Goal: Task Accomplishment & Management: Use online tool/utility

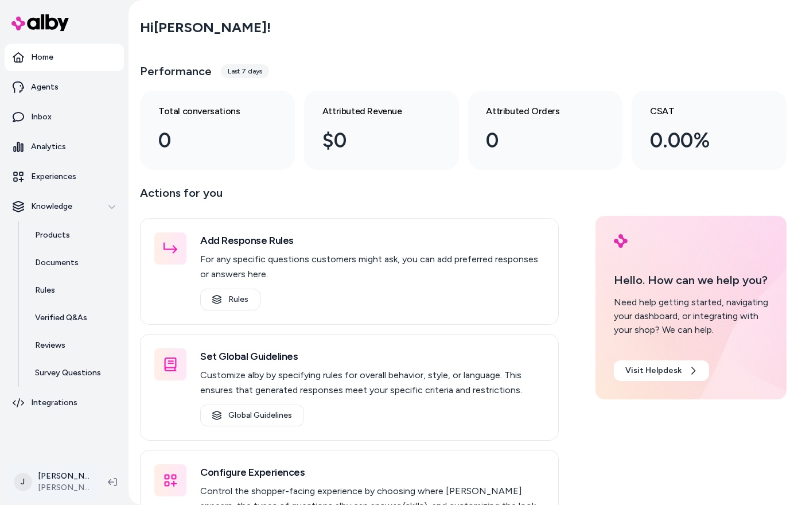
click at [39, 486] on html "Home Agents Inbox Analytics Experiences Knowledge Products Documents Rules Veri…" at bounding box center [399, 252] width 798 height 505
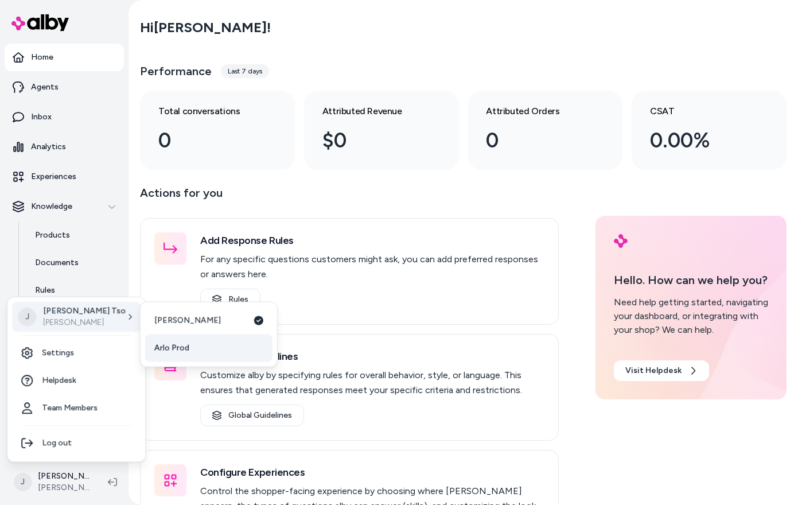
click at [189, 348] on link "Arlo Prod" at bounding box center [208, 349] width 127 height 28
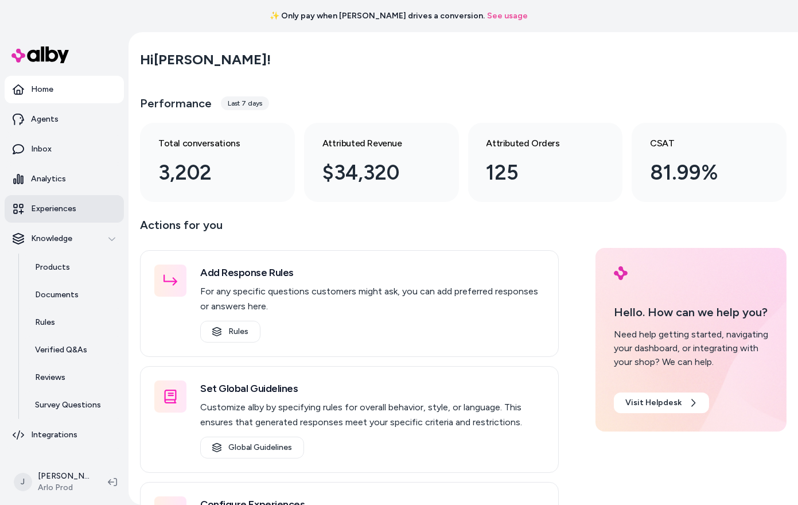
click at [56, 207] on p "Experiences" at bounding box center [53, 208] width 45 height 11
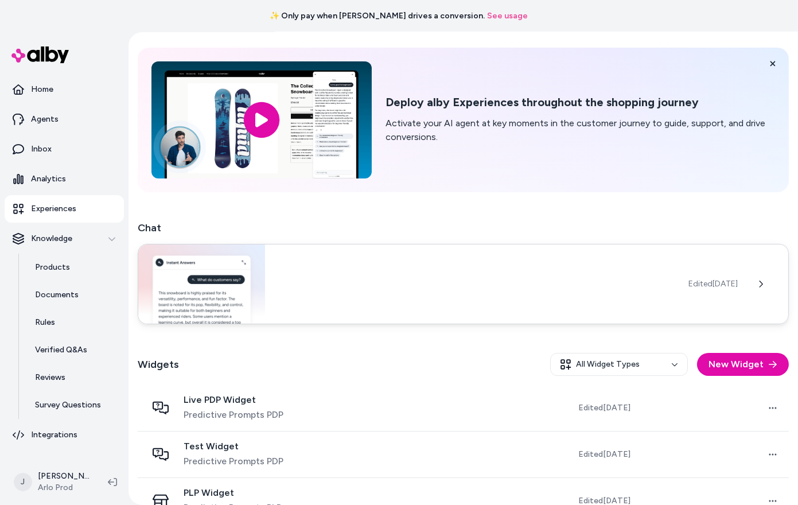
scroll to position [106, 0]
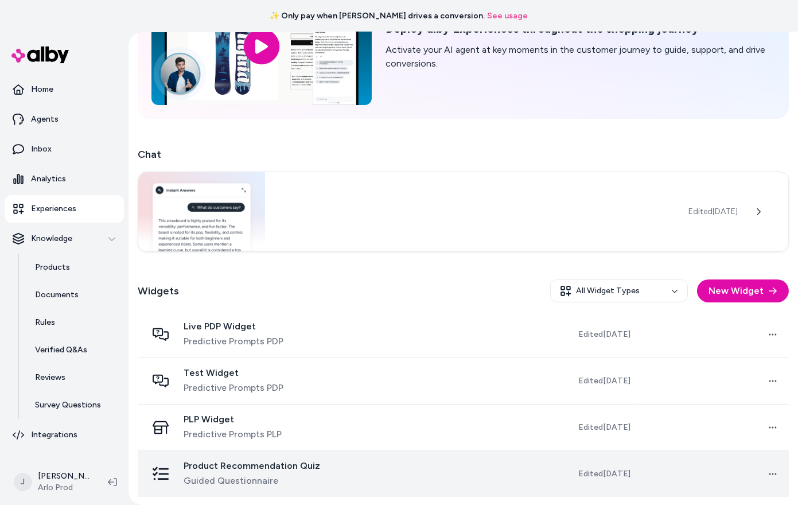
click at [359, 471] on div "Product Recommendation Quiz Guided Questionnaire" at bounding box center [253, 474] width 212 height 28
click at [413, 475] on td at bounding box center [442, 474] width 149 height 46
click at [190, 480] on span "Guided Questionnaire" at bounding box center [252, 481] width 137 height 14
click at [190, 478] on span "Guided Questionnaire" at bounding box center [252, 481] width 137 height 14
click at [316, 481] on div "Product Recommendation Quiz Guided Questionnaire" at bounding box center [253, 474] width 212 height 28
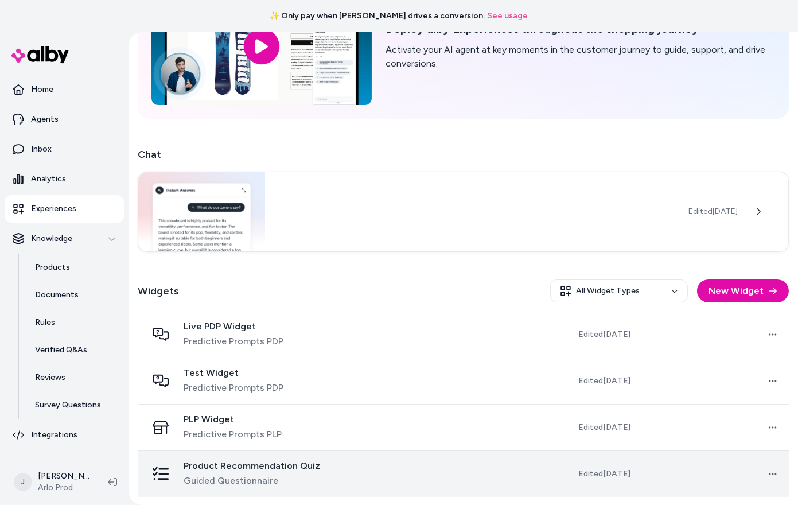
click at [316, 481] on div "Product Recommendation Quiz Guided Questionnaire" at bounding box center [253, 474] width 212 height 28
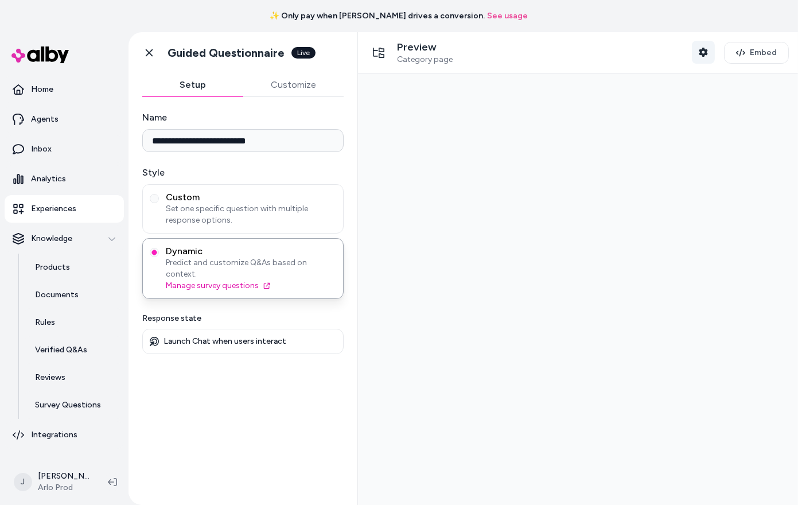
click at [705, 49] on icon "button" at bounding box center [703, 52] width 9 height 9
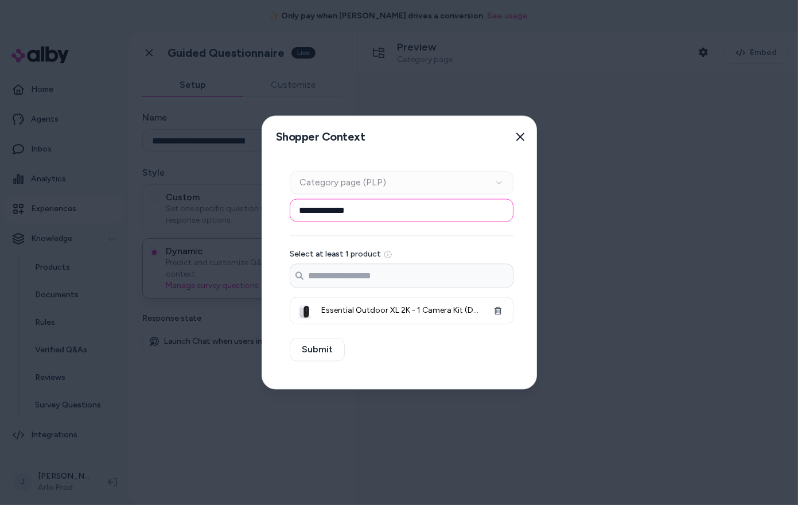
click at [437, 210] on input "**********" at bounding box center [402, 210] width 224 height 23
type input "**********"
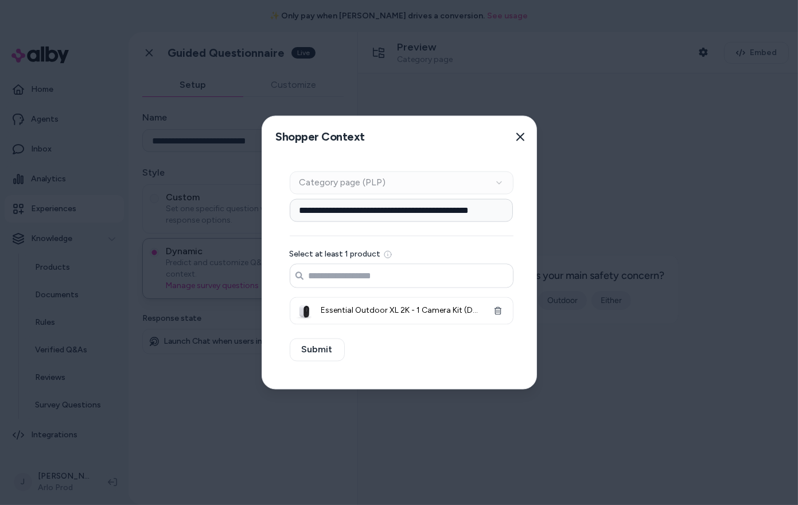
click at [454, 274] on input "Search products..." at bounding box center [401, 276] width 223 height 23
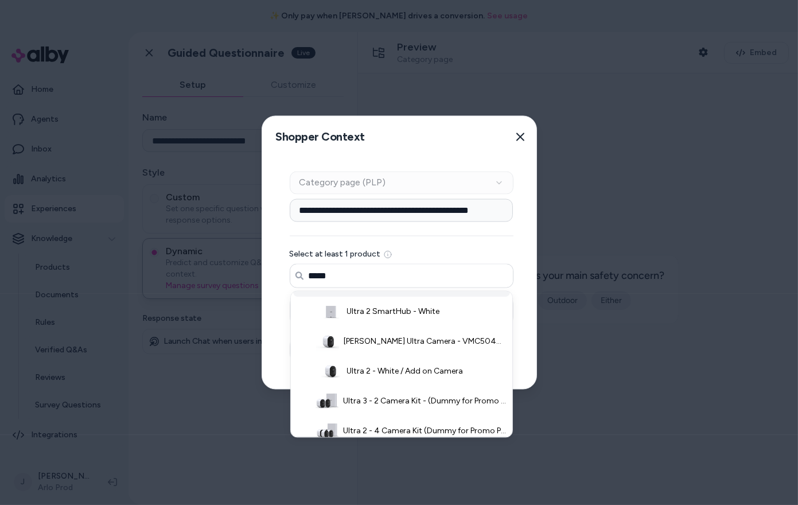
scroll to position [82, 0]
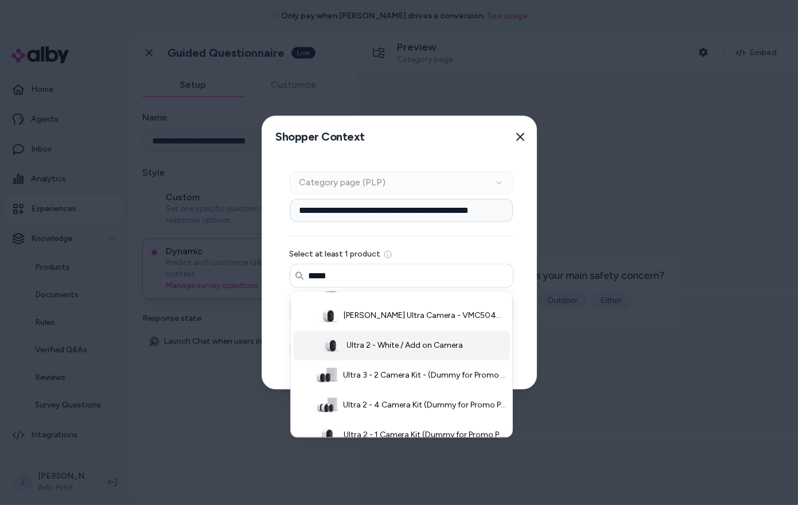
click at [426, 343] on span "Ultra 2 - White / Add on Camera" at bounding box center [405, 345] width 117 height 11
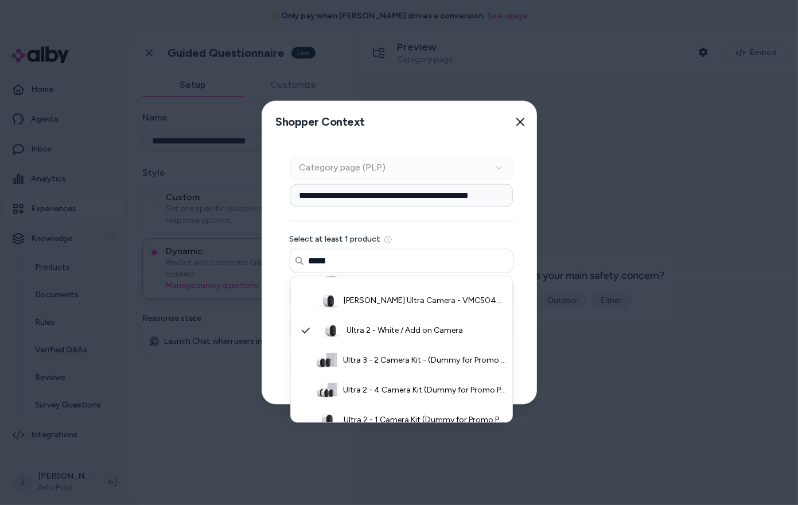
type input "*****"
click at [527, 366] on div "**********" at bounding box center [401, 273] width 279 height 261
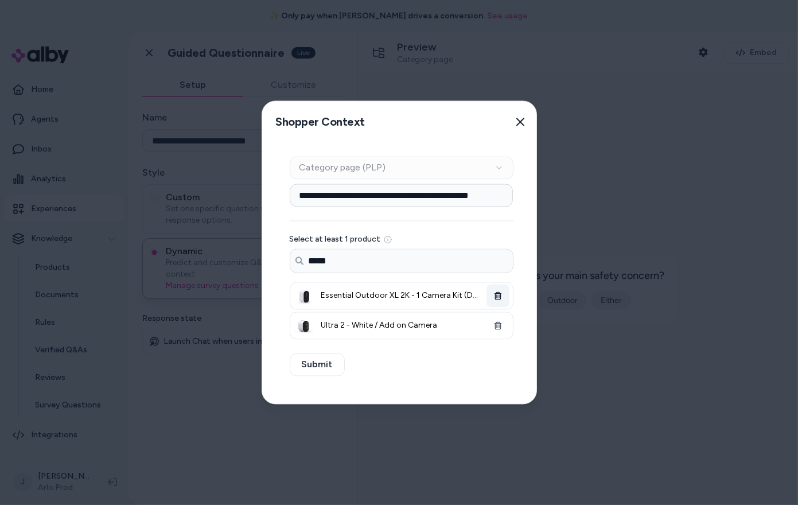
click at [497, 295] on icon "button" at bounding box center [497, 296] width 7 height 8
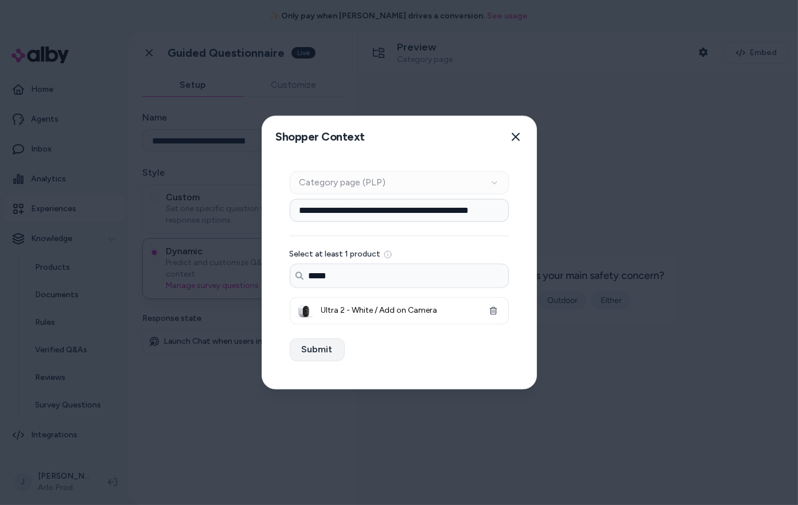
click at [312, 344] on button "Submit" at bounding box center [317, 350] width 55 height 23
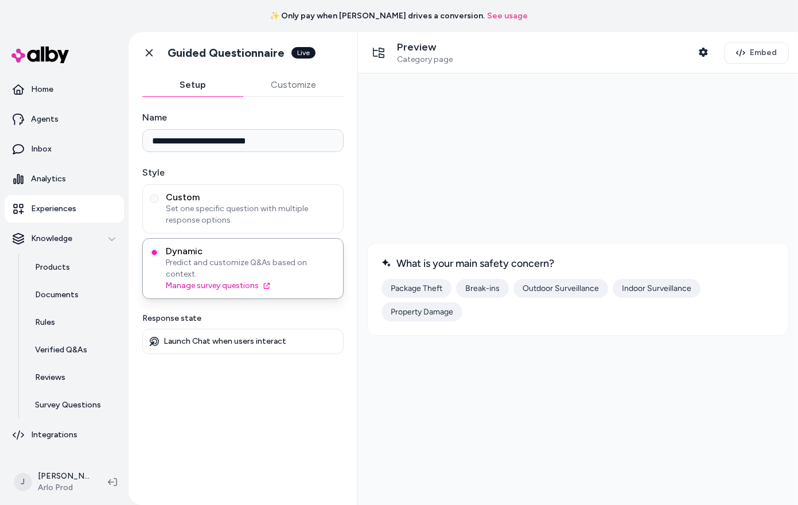
click at [571, 284] on button "Outdoor Surveillance" at bounding box center [560, 287] width 95 height 19
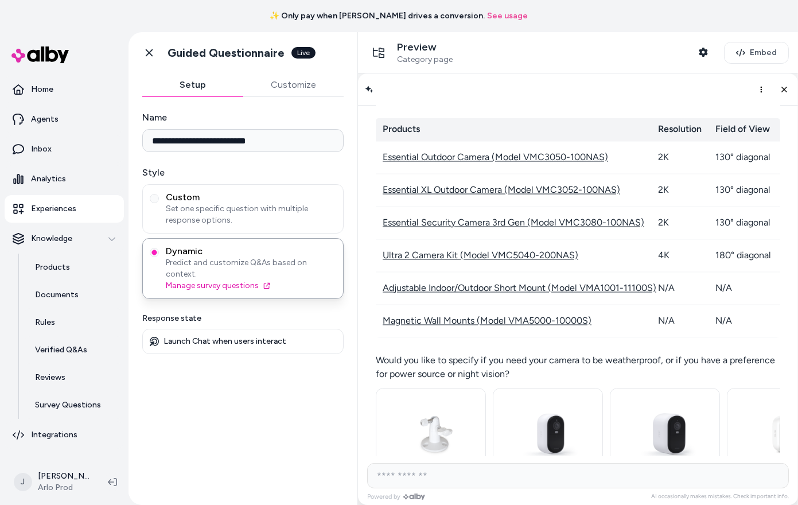
scroll to position [10813, 0]
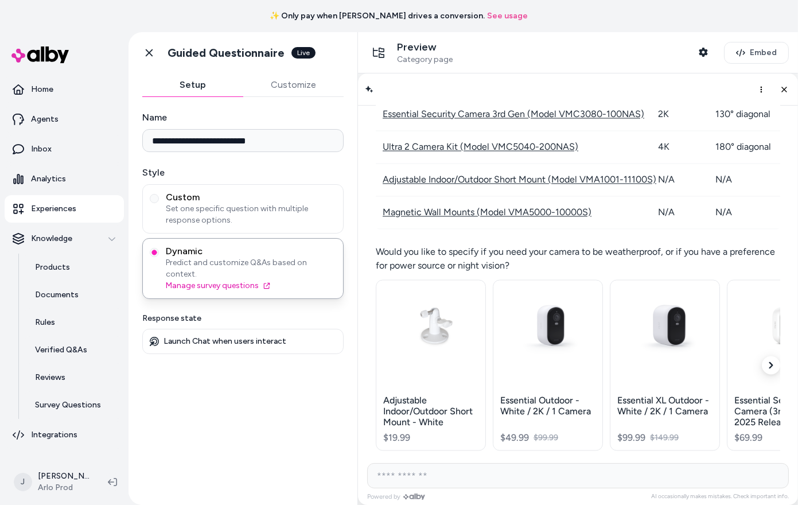
scroll to position [10905, 0]
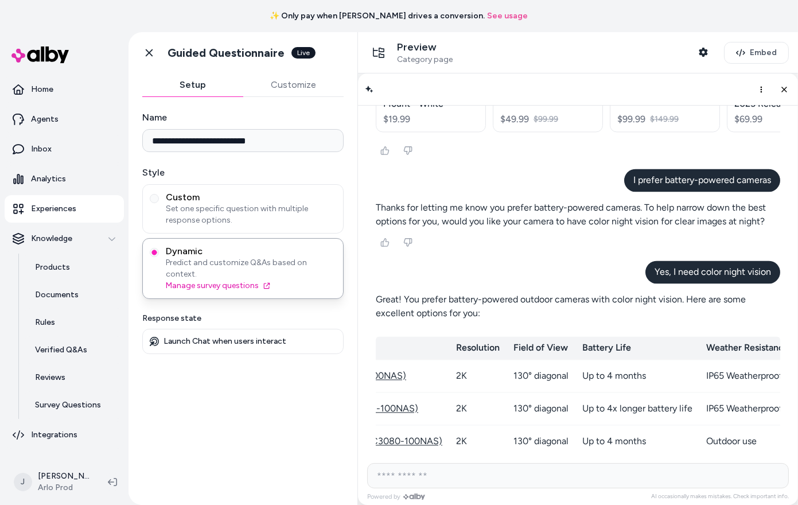
scroll to position [0, 0]
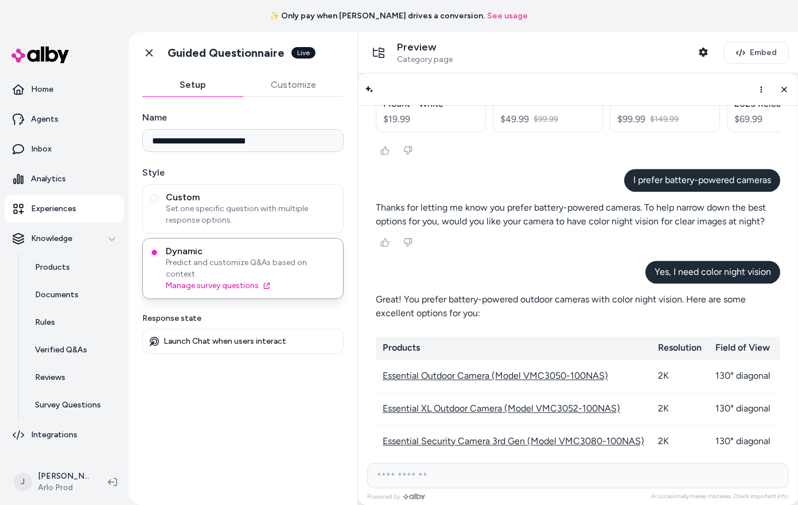
click at [506, 435] on link "Essential Security Camera 3rd Gen (Model VMC3080-100NAS)" at bounding box center [513, 440] width 262 height 11
click at [480, 467] on link "Essential XL Security Camera 3rd Gen (Model VMC3082-100NAS)" at bounding box center [519, 472] width 274 height 11
click at [498, 402] on link "Essential XL Outdoor Camera (Model VMC3052-100NAS)" at bounding box center [501, 407] width 238 height 11
click at [408, 369] on link "Essential Outdoor Camera (Model VMC3050-100NAS)" at bounding box center [495, 374] width 226 height 11
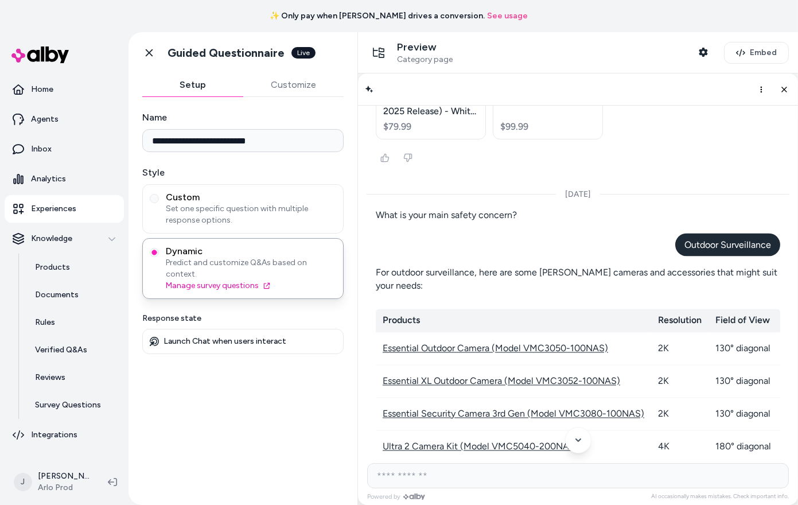
scroll to position [10580, 0]
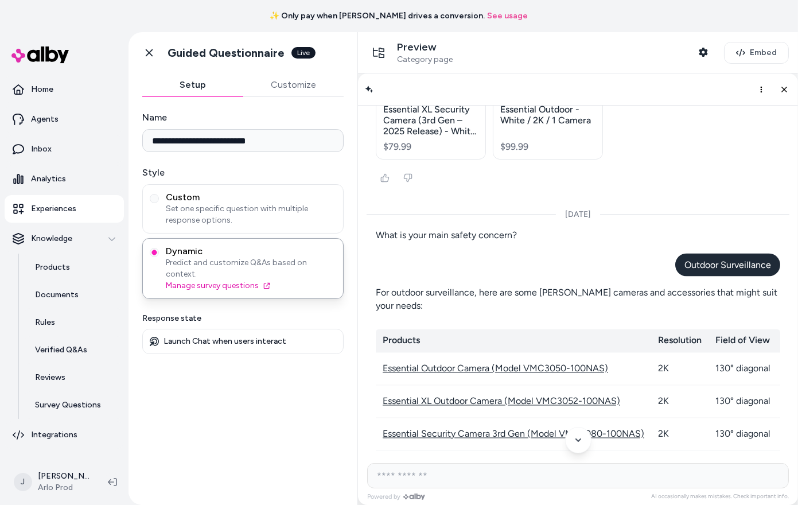
click at [263, 102] on div "**********" at bounding box center [243, 294] width 229 height 394
click at [272, 92] on button "Customize" at bounding box center [293, 84] width 101 height 23
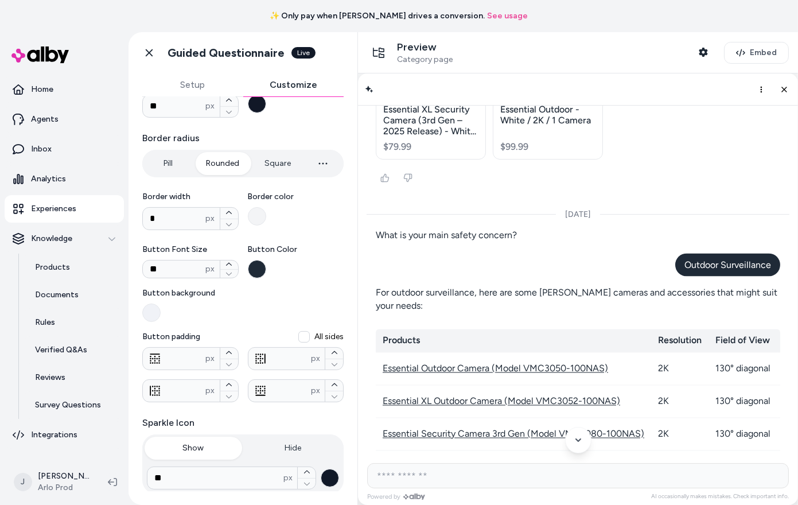
scroll to position [356, 0]
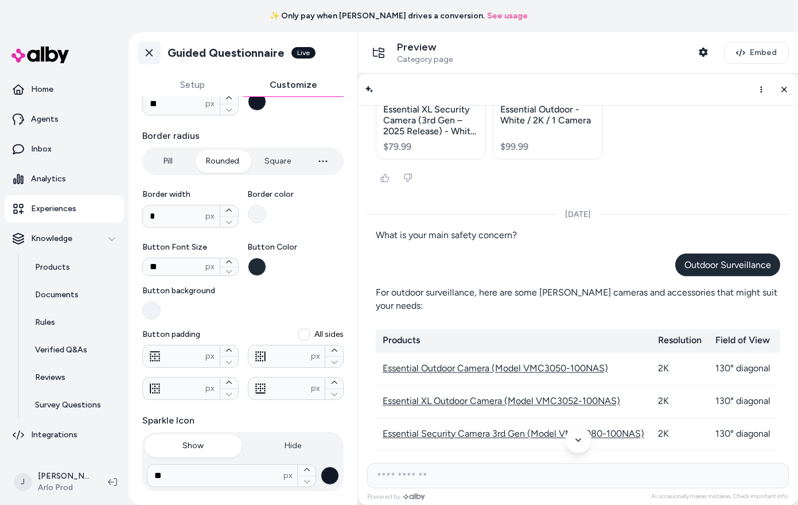
click at [148, 52] on icon at bounding box center [149, 52] width 11 height 11
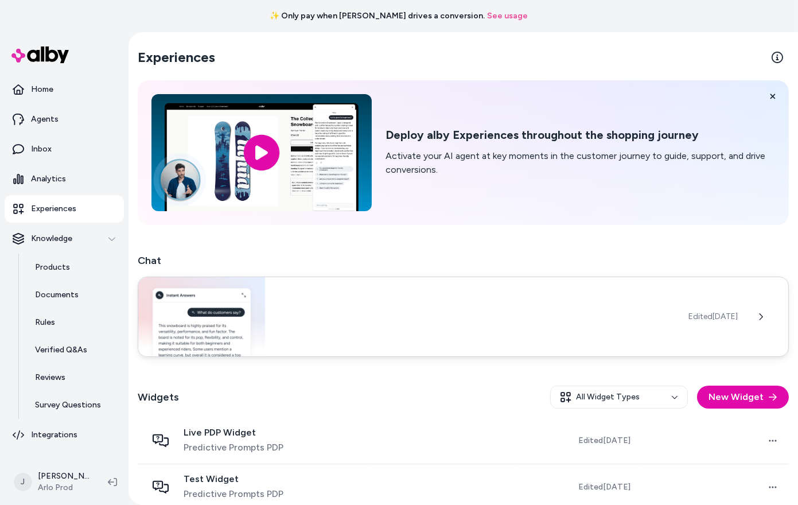
click at [357, 319] on div "Edited [DATE]" at bounding box center [464, 317] width 652 height 80
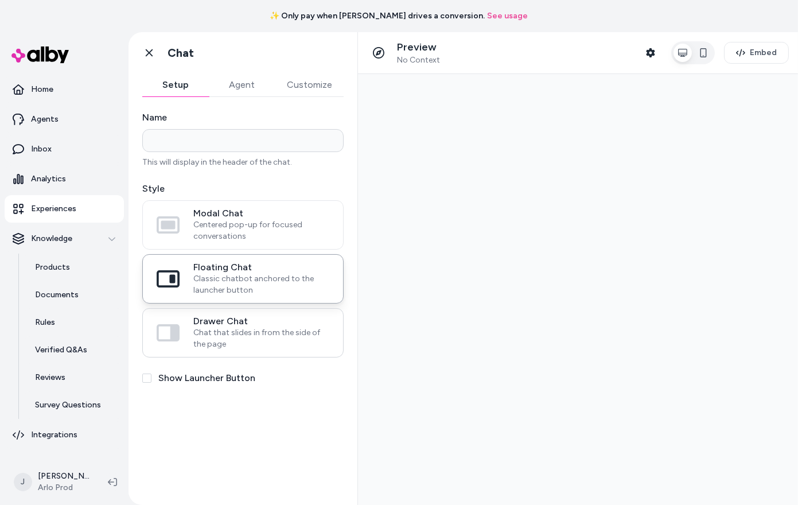
click at [255, 335] on span "Chat that slides in from the side of the page" at bounding box center [261, 338] width 136 height 23
click at [0, 0] on button "Drawer Chat Chat that slides in from the side of the page" at bounding box center [0, 0] width 0 height 0
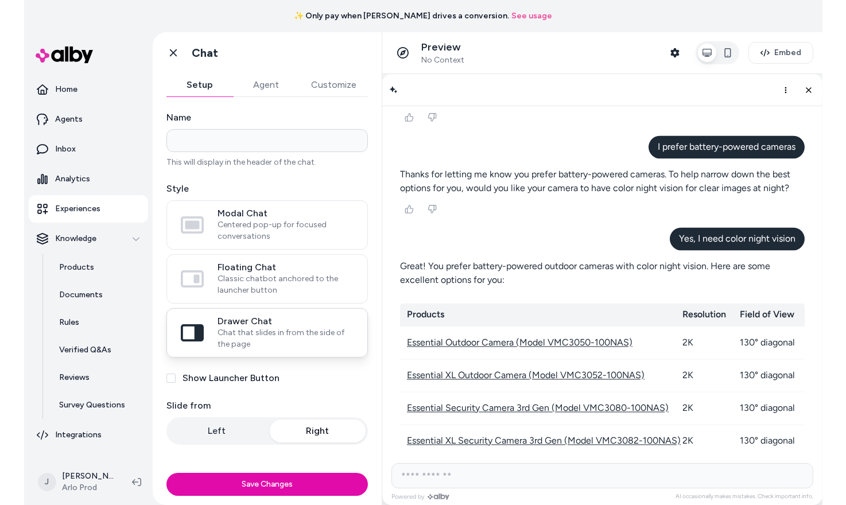
scroll to position [11108, 0]
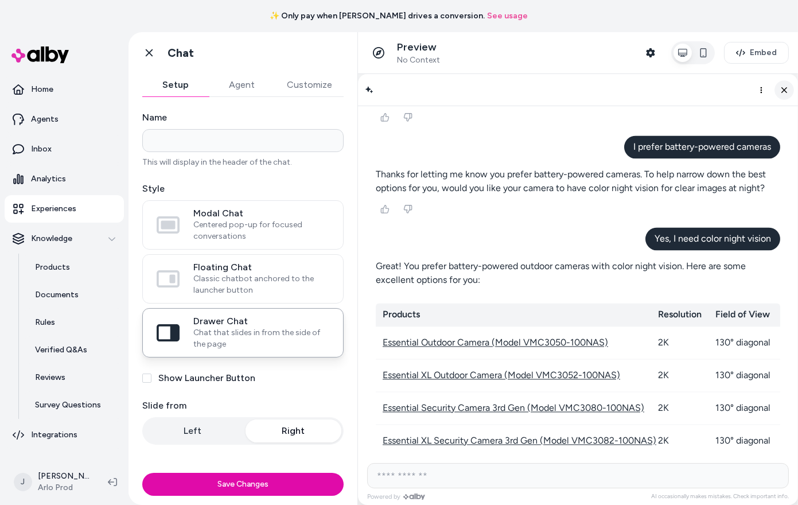
click at [788, 86] on icon "Close chat" at bounding box center [785, 89] width 10 height 10
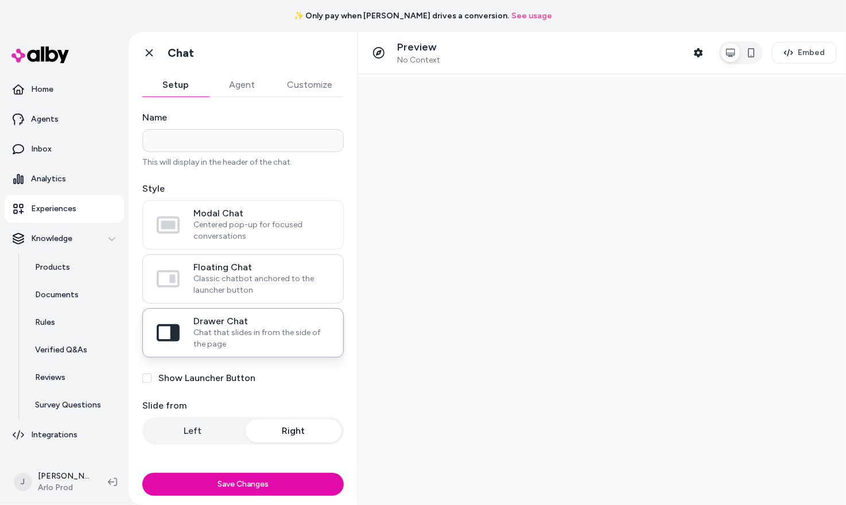
click at [293, 268] on span "Floating Chat" at bounding box center [261, 267] width 136 height 11
click at [0, 0] on button "Floating Chat Classic chatbot anchored to the launcher button" at bounding box center [0, 0] width 0 height 0
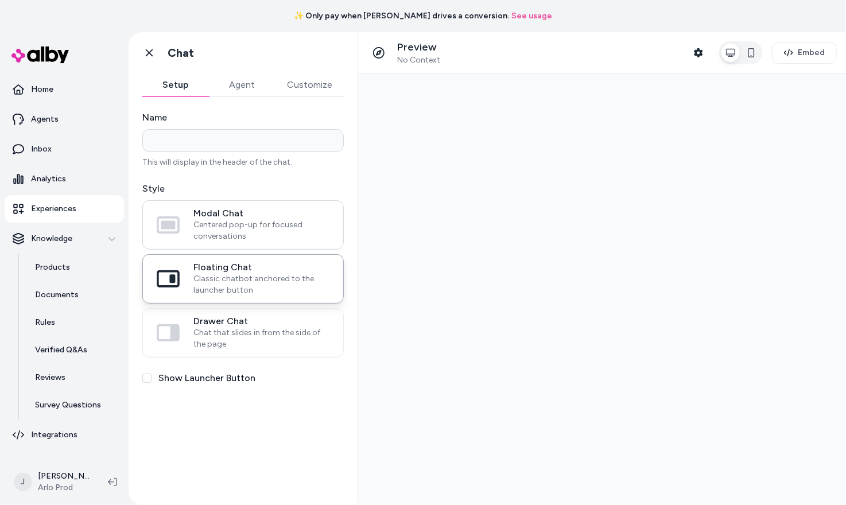
click at [281, 228] on span "Centered pop-up for focused conversations" at bounding box center [261, 230] width 136 height 23
click at [0, 0] on button "Modal Chat Centered pop-up for focused conversations" at bounding box center [0, 0] width 0 height 0
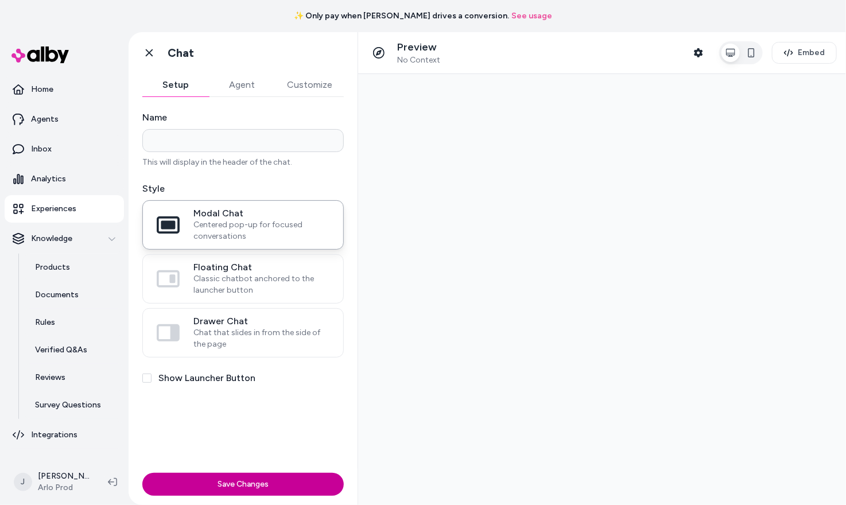
click at [243, 491] on button "Save Changes" at bounding box center [242, 484] width 201 height 23
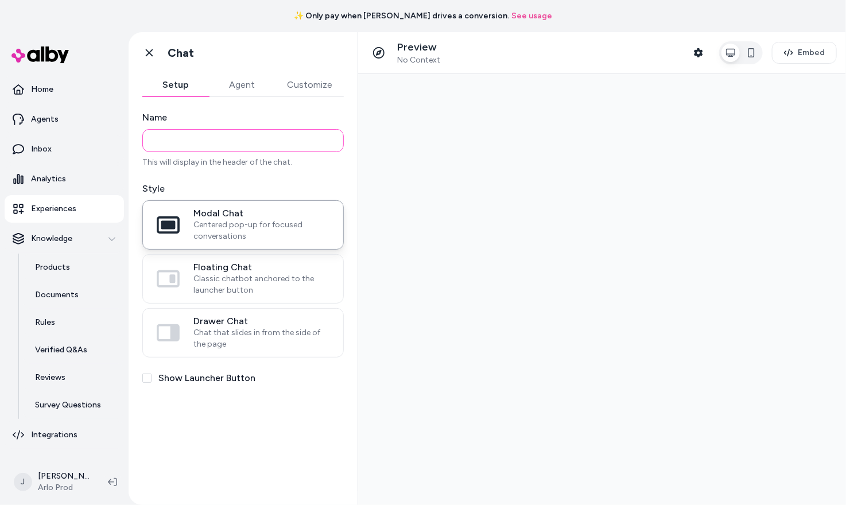
click at [225, 142] on input "Name" at bounding box center [242, 140] width 201 height 23
click at [249, 111] on label "Name" at bounding box center [242, 118] width 201 height 14
click at [249, 129] on input "Name" at bounding box center [242, 140] width 201 height 23
click at [249, 88] on button "Agent" at bounding box center [242, 84] width 67 height 23
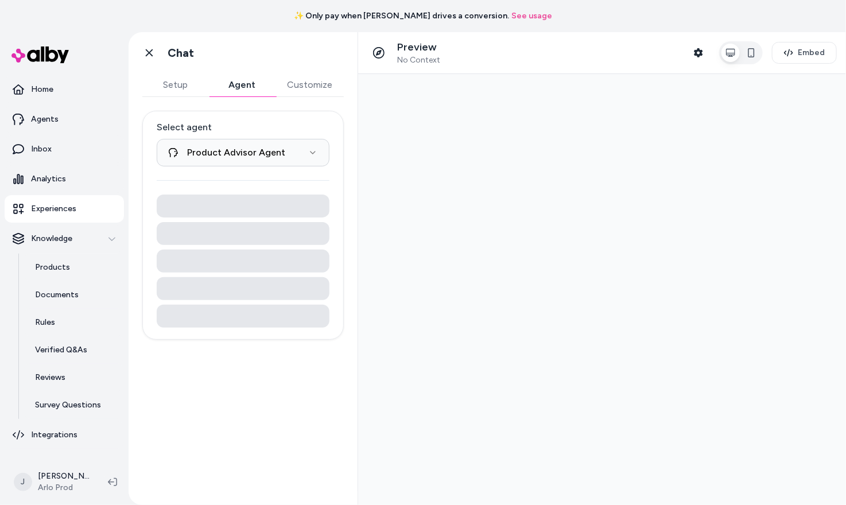
click at [298, 88] on button "Customize" at bounding box center [310, 84] width 68 height 23
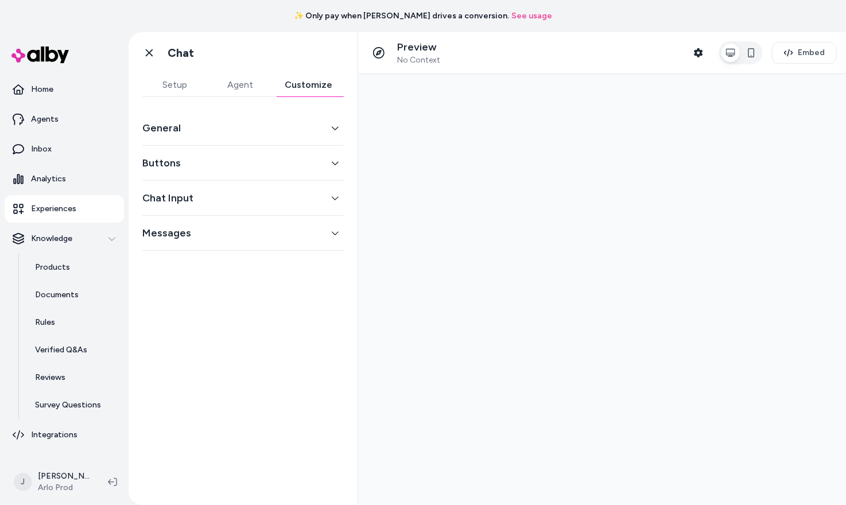
click at [191, 92] on button "Setup" at bounding box center [174, 84] width 65 height 23
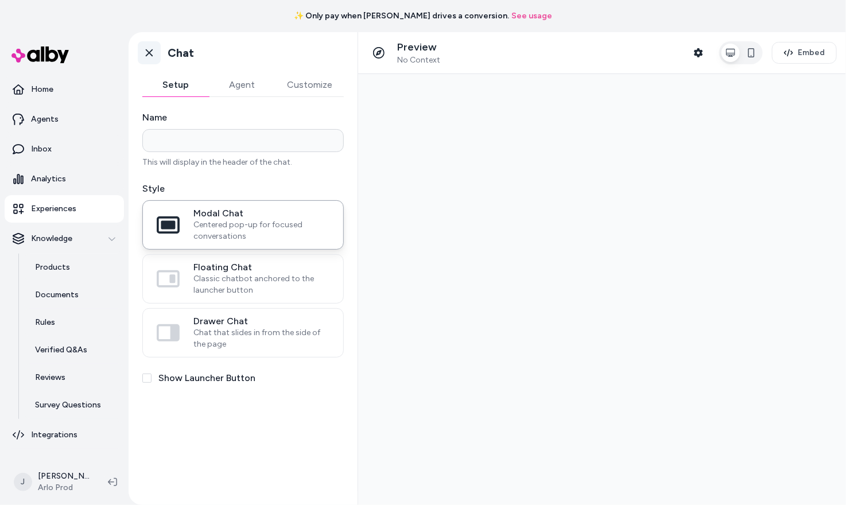
click at [156, 52] on link "Go back" at bounding box center [149, 52] width 23 height 23
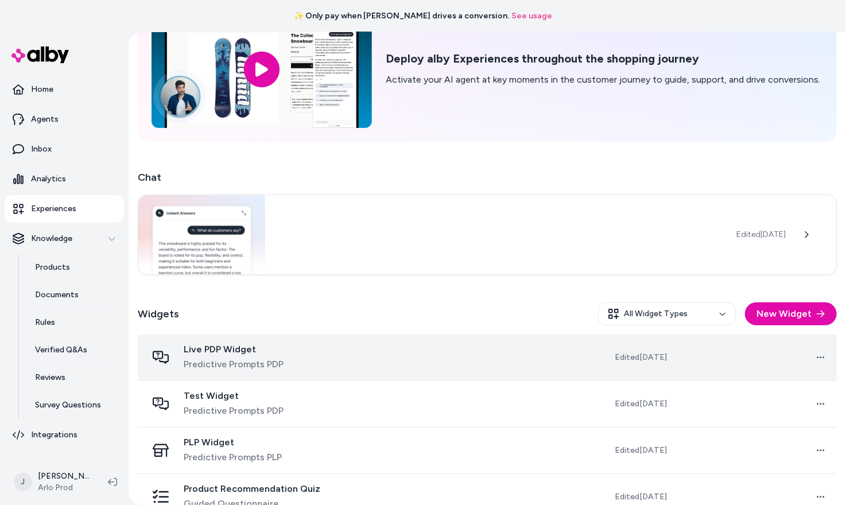
scroll to position [106, 0]
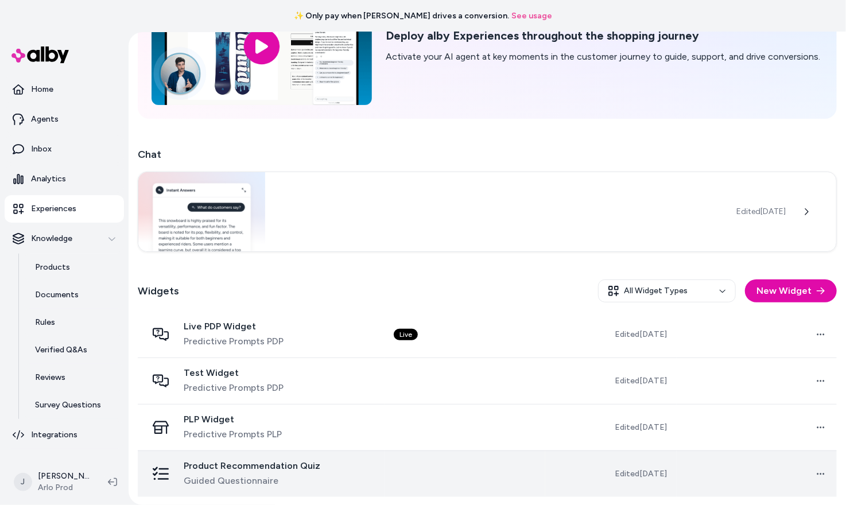
click at [364, 471] on div "Product Recommendation Quiz Guided Questionnaire" at bounding box center [261, 474] width 228 height 28
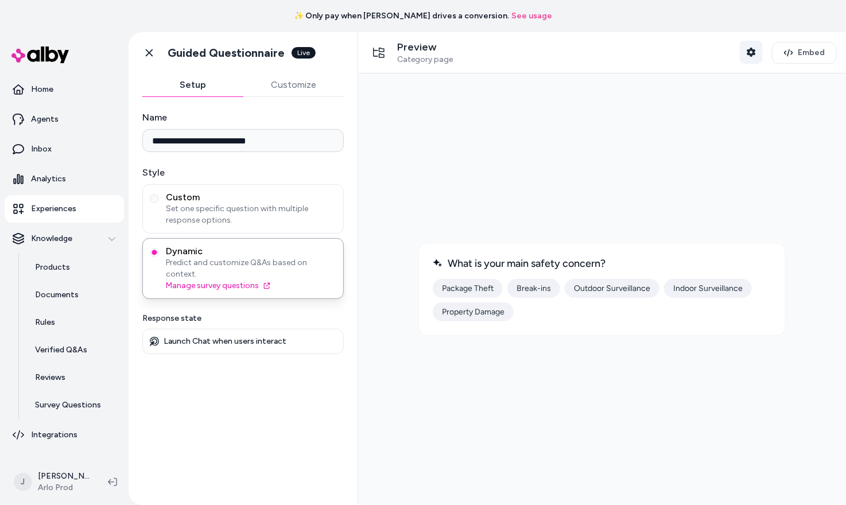
click at [755, 50] on icon "button" at bounding box center [751, 52] width 9 height 9
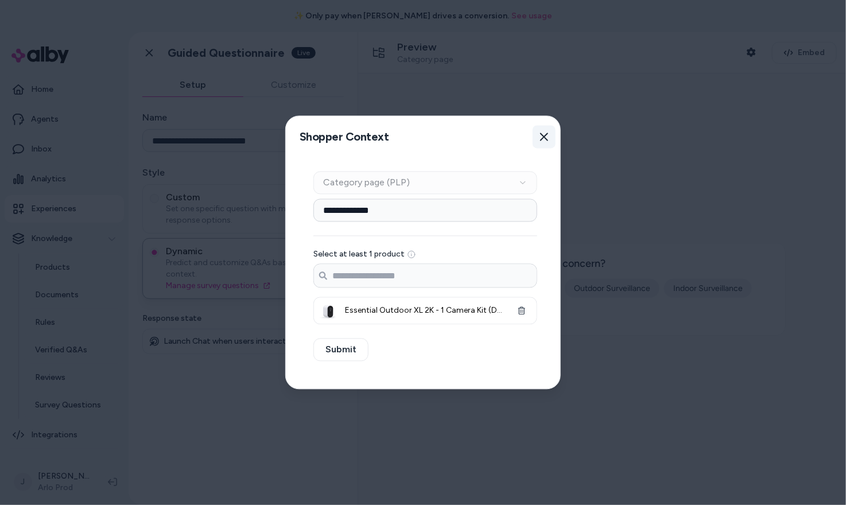
click at [550, 134] on button "Close" at bounding box center [544, 137] width 23 height 23
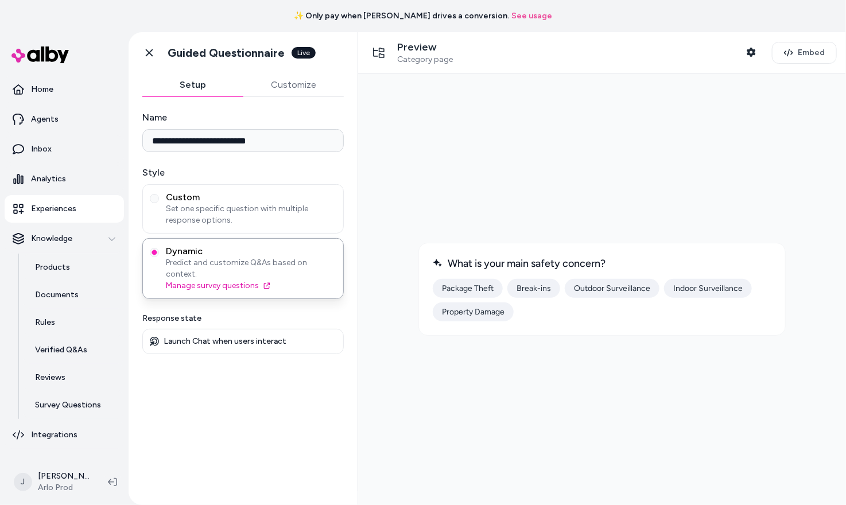
click at [464, 285] on button "Package Theft" at bounding box center [467, 287] width 70 height 19
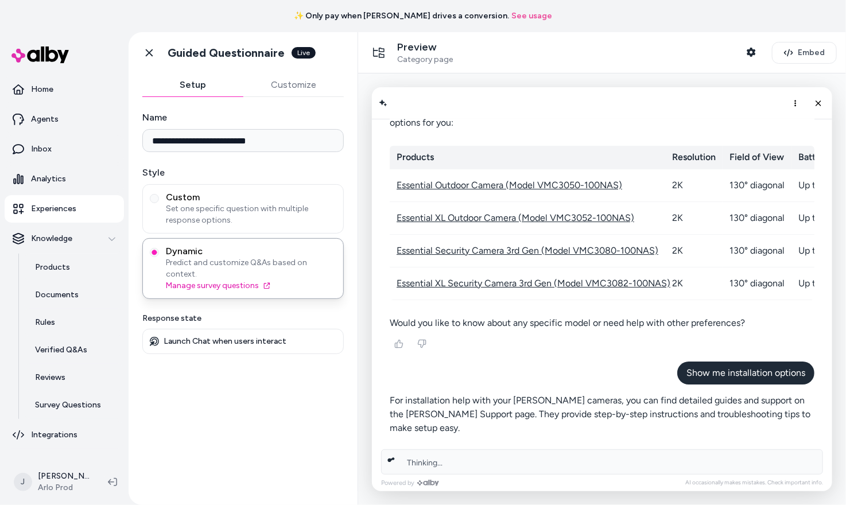
scroll to position [11184, 0]
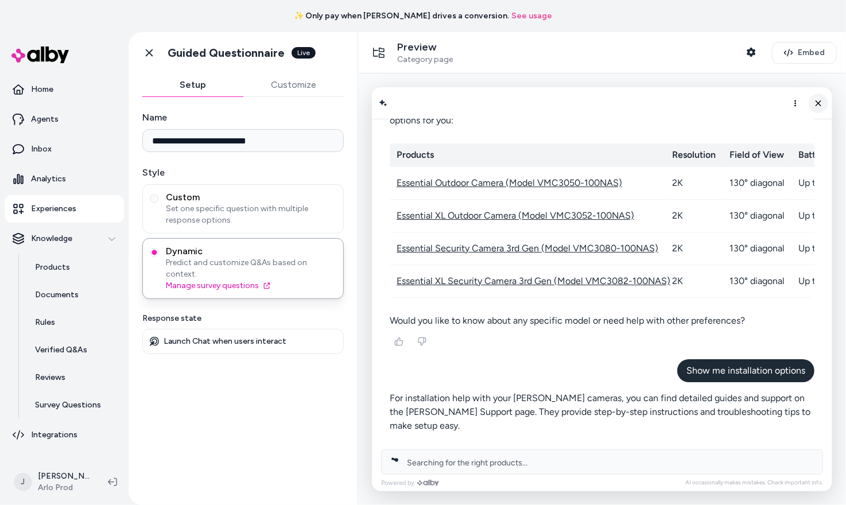
click at [798, 103] on button "Close chat" at bounding box center [818, 103] width 20 height 20
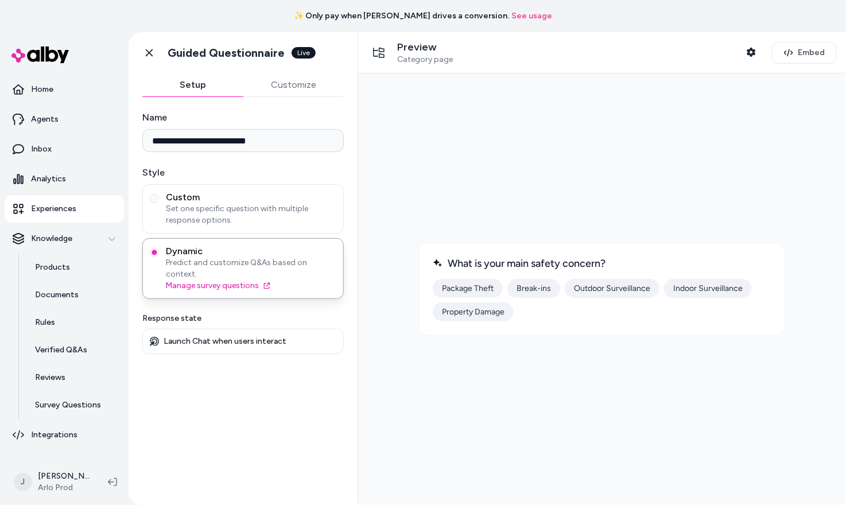
click at [88, 206] on link "Experiences" at bounding box center [64, 209] width 119 height 28
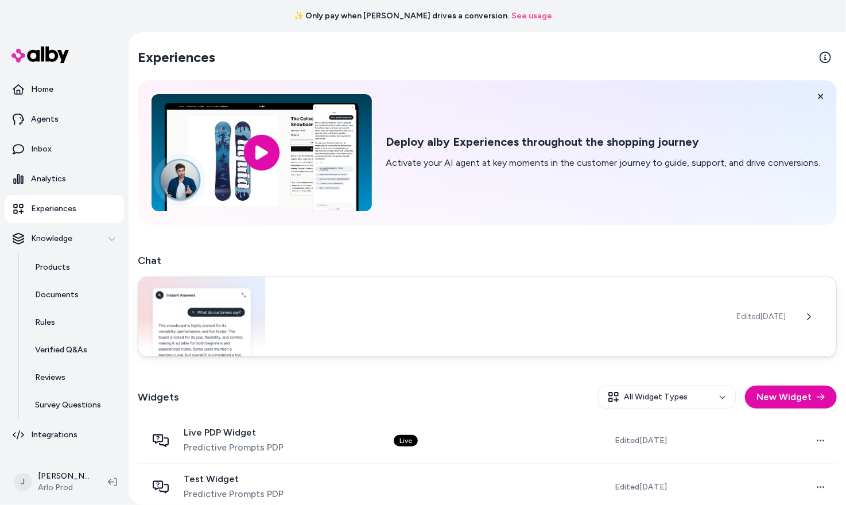
click at [355, 329] on div "Edited [DATE]" at bounding box center [487, 317] width 699 height 80
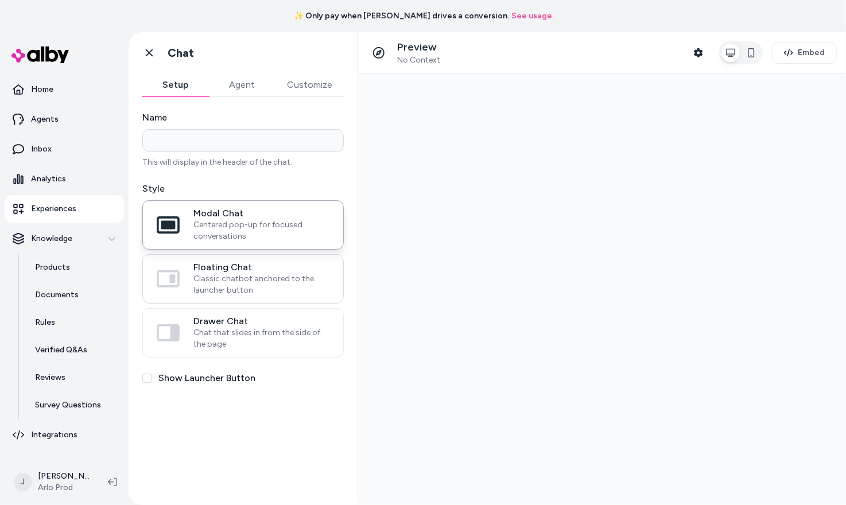
click at [264, 293] on span "Classic chatbot anchored to the launcher button" at bounding box center [261, 284] width 136 height 23
click at [0, 0] on button "Floating Chat Classic chatbot anchored to the launcher button" at bounding box center [0, 0] width 0 height 0
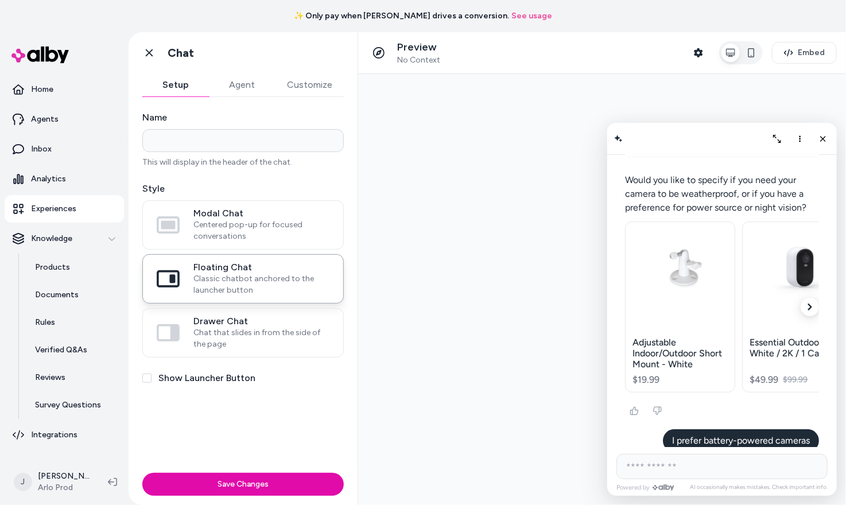
scroll to position [13453, 0]
click at [207, 483] on button "Save Changes" at bounding box center [242, 484] width 201 height 23
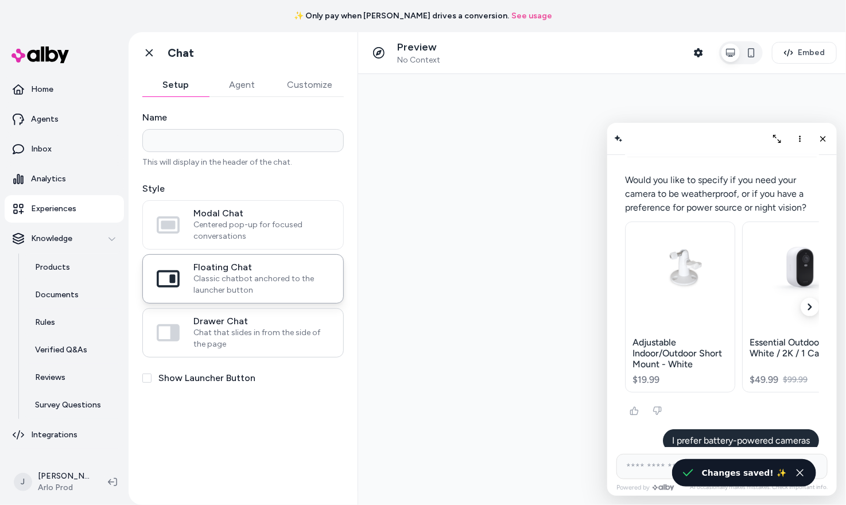
click at [234, 323] on span "Drawer Chat" at bounding box center [261, 321] width 136 height 11
click at [0, 0] on button "Drawer Chat Chat that slides in from the side of the page" at bounding box center [0, 0] width 0 height 0
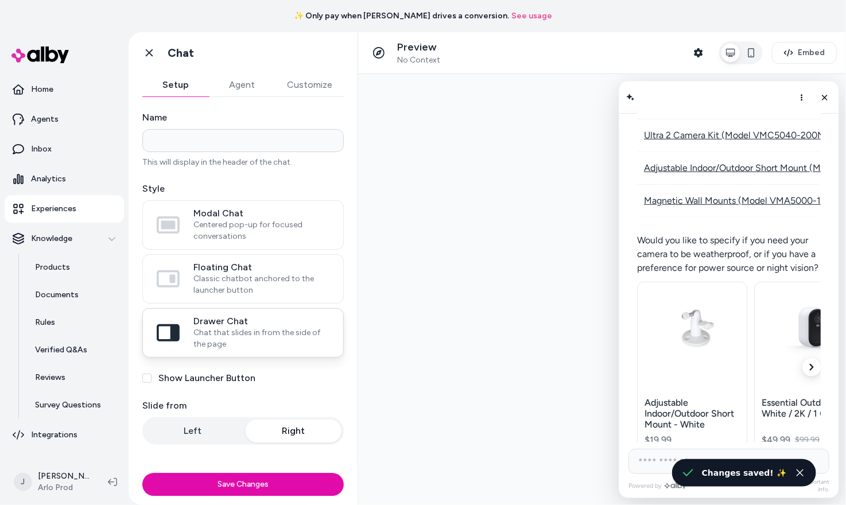
scroll to position [13636, 0]
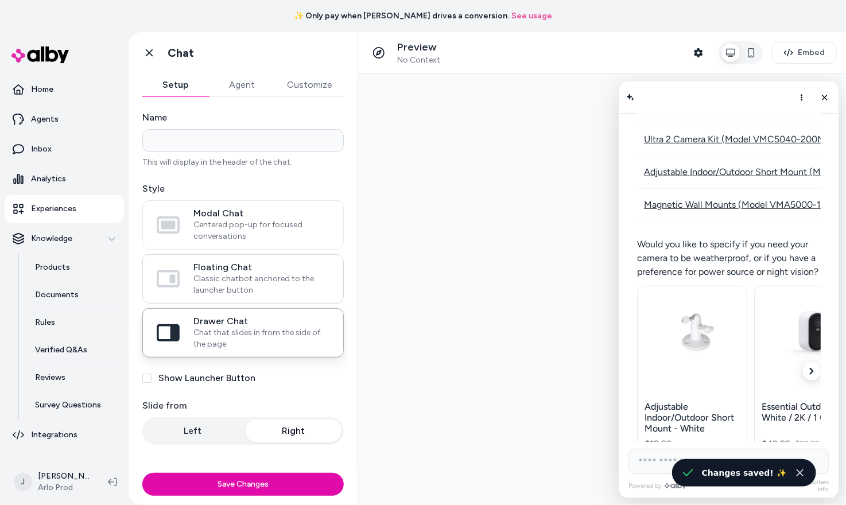
click at [231, 285] on span "Classic chatbot anchored to the launcher button" at bounding box center [261, 284] width 136 height 23
click at [0, 0] on button "Floating Chat Classic chatbot anchored to the launcher button" at bounding box center [0, 0] width 0 height 0
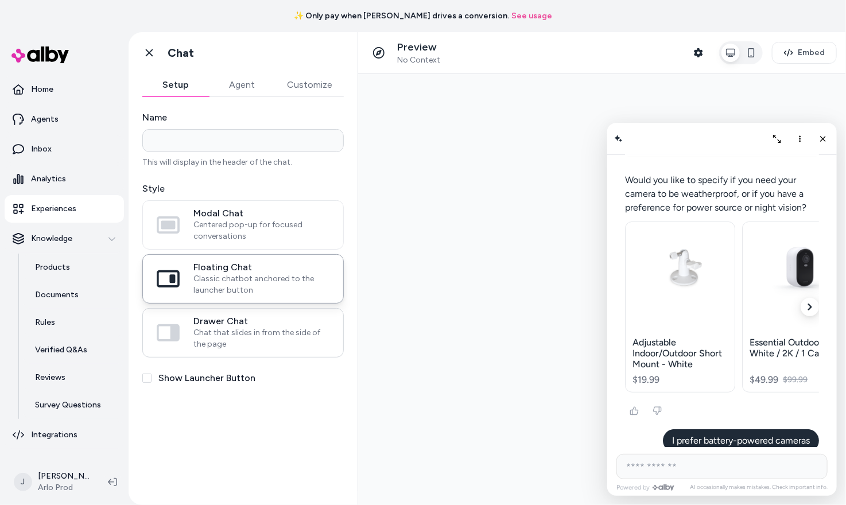
click at [235, 312] on label "Drawer Chat Chat that slides in from the side of the page" at bounding box center [243, 333] width 200 height 48
click at [0, 0] on button "Drawer Chat Chat that slides in from the side of the page" at bounding box center [0, 0] width 0 height 0
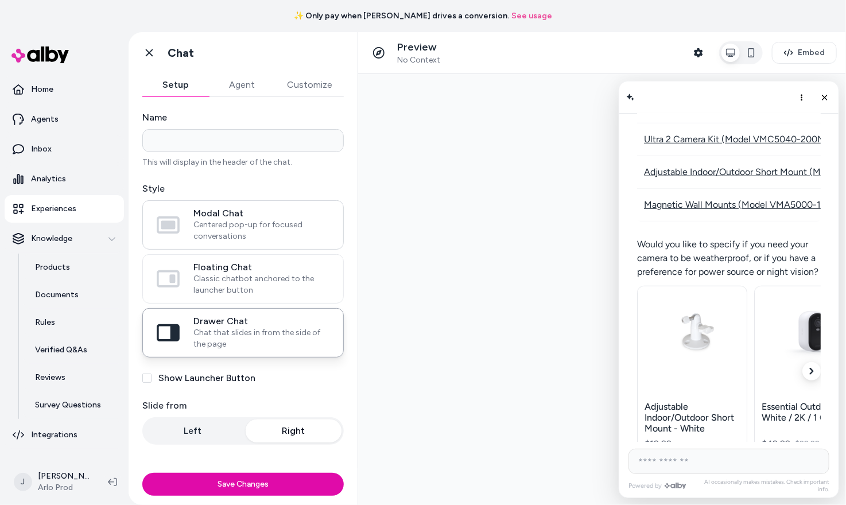
click at [231, 246] on label "Modal Chat Centered pop-up for focused conversations" at bounding box center [243, 225] width 200 height 48
click at [0, 0] on button "Modal Chat Centered pop-up for focused conversations" at bounding box center [0, 0] width 0 height 0
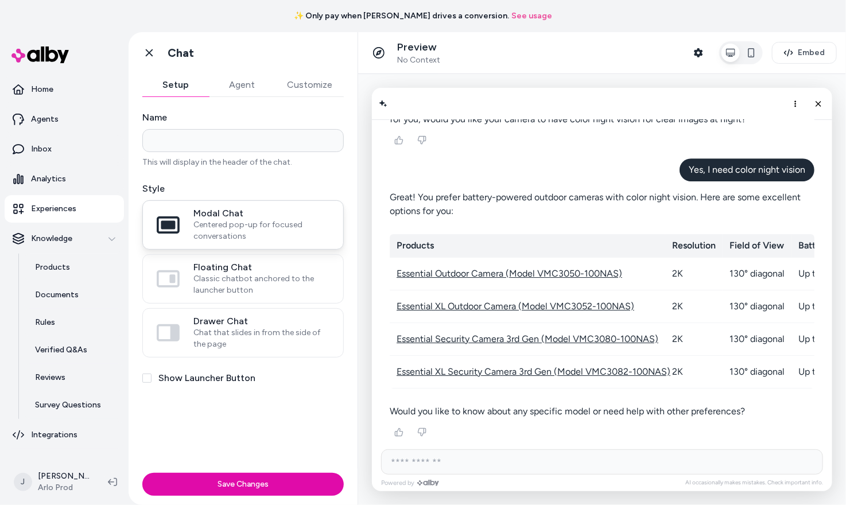
scroll to position [11094, 0]
click at [234, 282] on span "Classic chatbot anchored to the launcher button" at bounding box center [261, 284] width 136 height 23
click at [0, 0] on button "Floating Chat Classic chatbot anchored to the launcher button" at bounding box center [0, 0] width 0 height 0
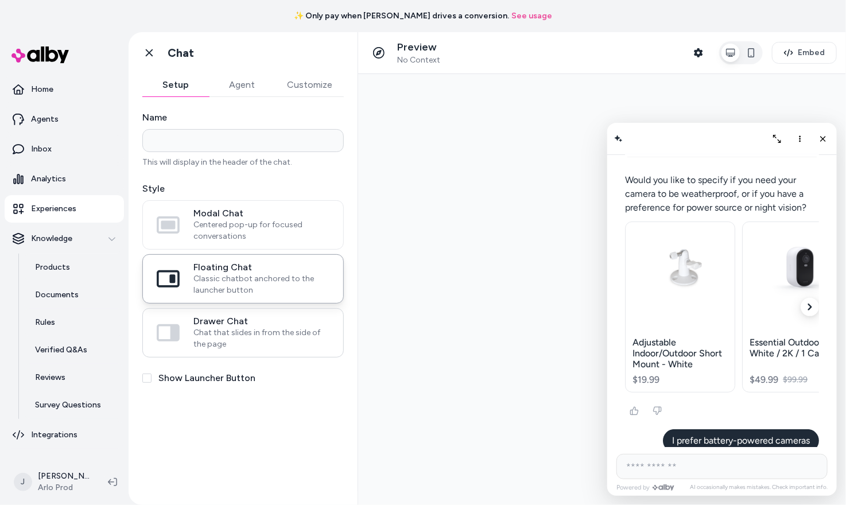
click at [241, 322] on span "Drawer Chat" at bounding box center [261, 321] width 136 height 11
click at [0, 0] on button "Drawer Chat Chat that slides in from the side of the page" at bounding box center [0, 0] width 0 height 0
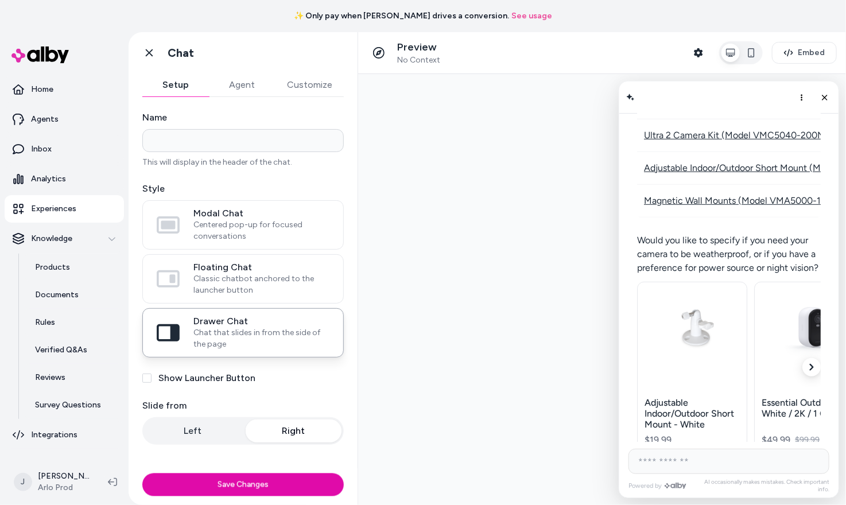
scroll to position [13636, 0]
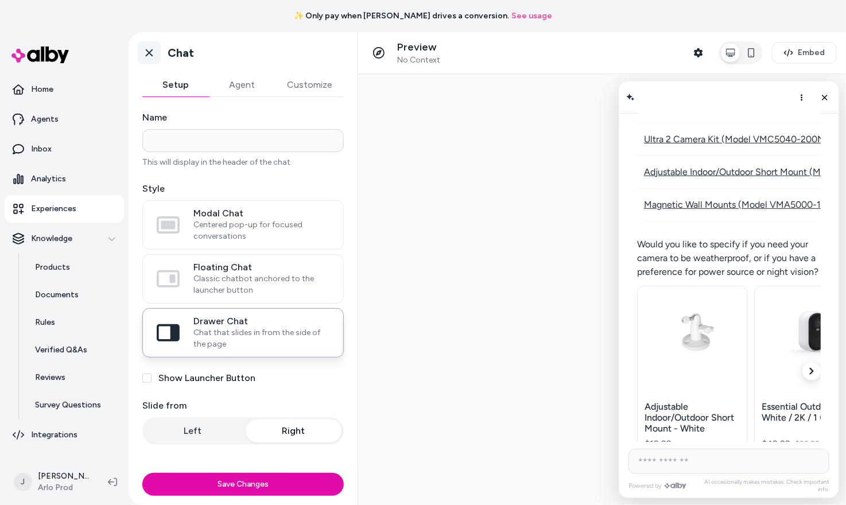
click at [150, 51] on icon at bounding box center [149, 52] width 7 height 7
